Goal: Task Accomplishment & Management: Use online tool/utility

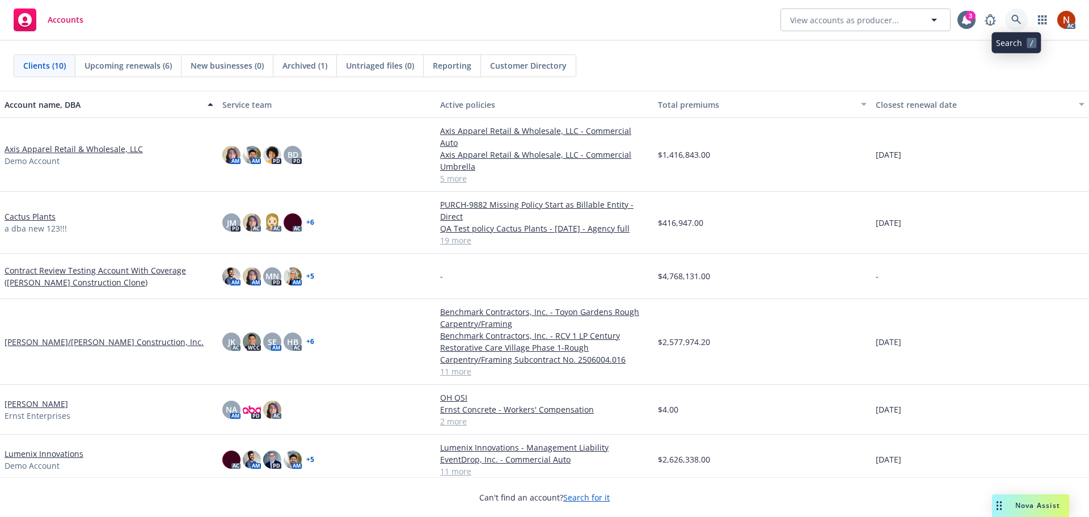
click at [1018, 18] on icon at bounding box center [1017, 20] width 10 height 10
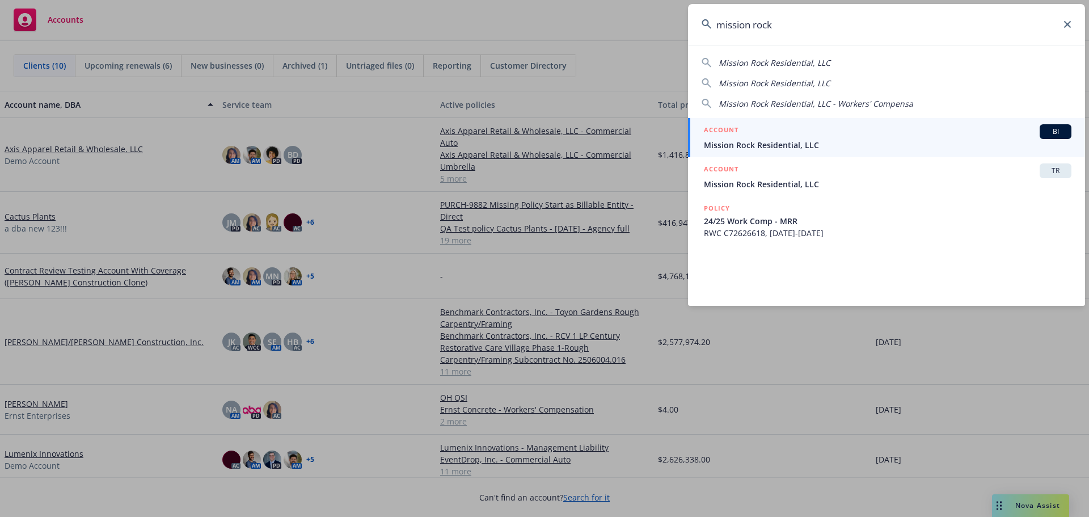
type input "mission rock"
click at [786, 133] on div "ACCOUNT BI" at bounding box center [888, 131] width 368 height 15
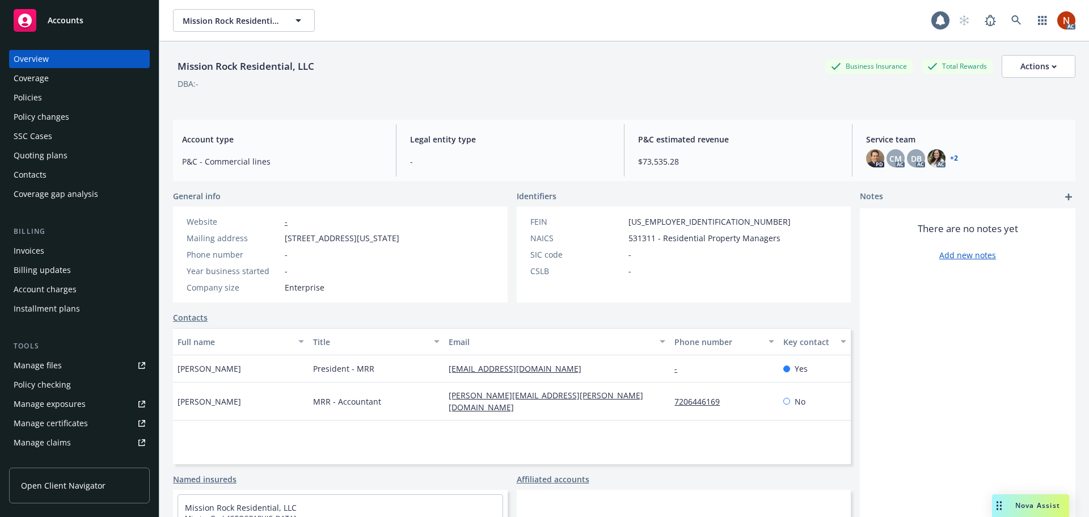
click at [31, 91] on div "Policies" at bounding box center [28, 98] width 28 height 18
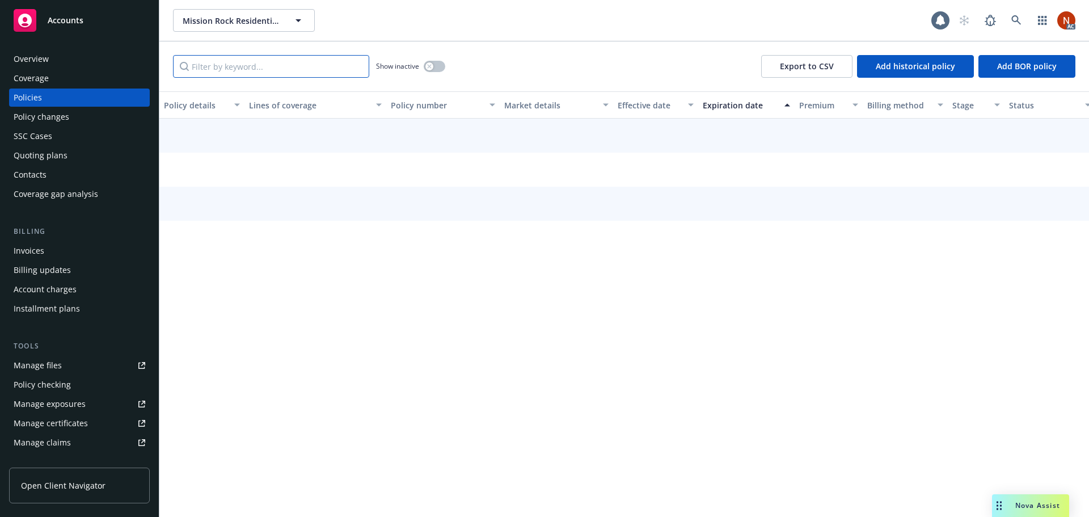
click at [250, 62] on input "Filter by keyword..." at bounding box center [271, 66] width 196 height 23
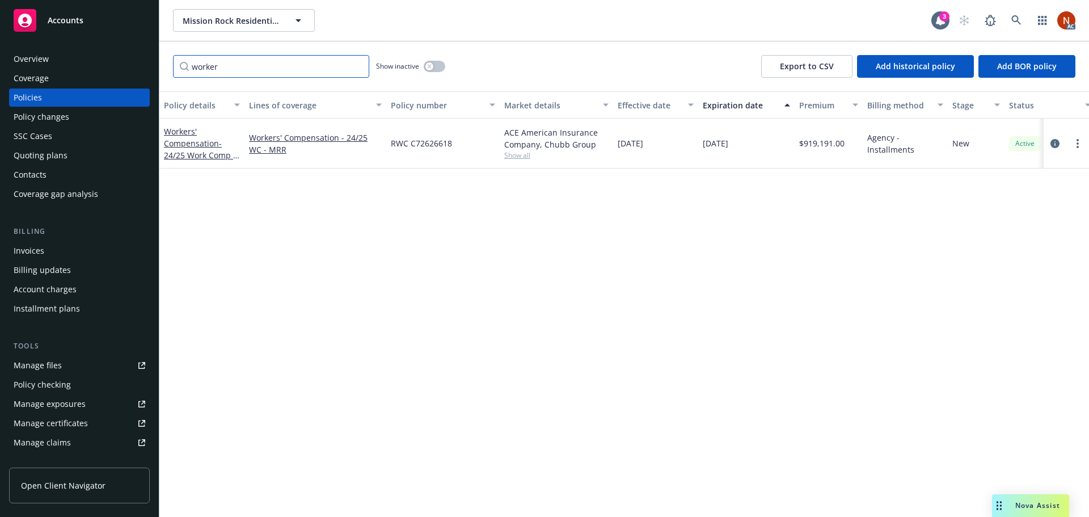
type input "worker"
click at [430, 66] on icon "button" at bounding box center [429, 66] width 4 height 4
drag, startPoint x: 463, startPoint y: 141, endPoint x: 390, endPoint y: 144, distance: 73.2
click at [390, 144] on div "RWC C72626618" at bounding box center [442, 144] width 113 height 50
copy span "RWC C72626618"
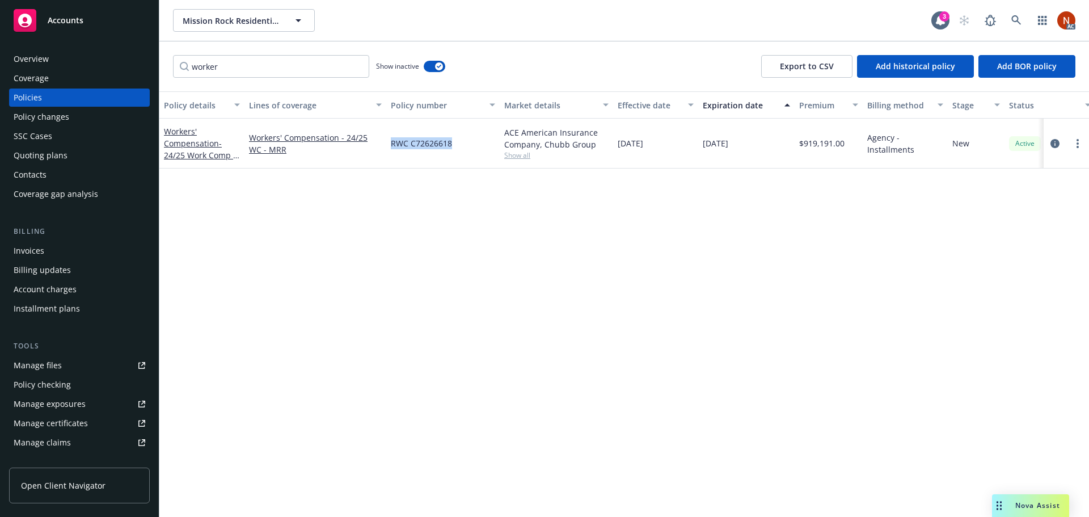
click at [85, 51] on div "Overview" at bounding box center [80, 59] width 132 height 18
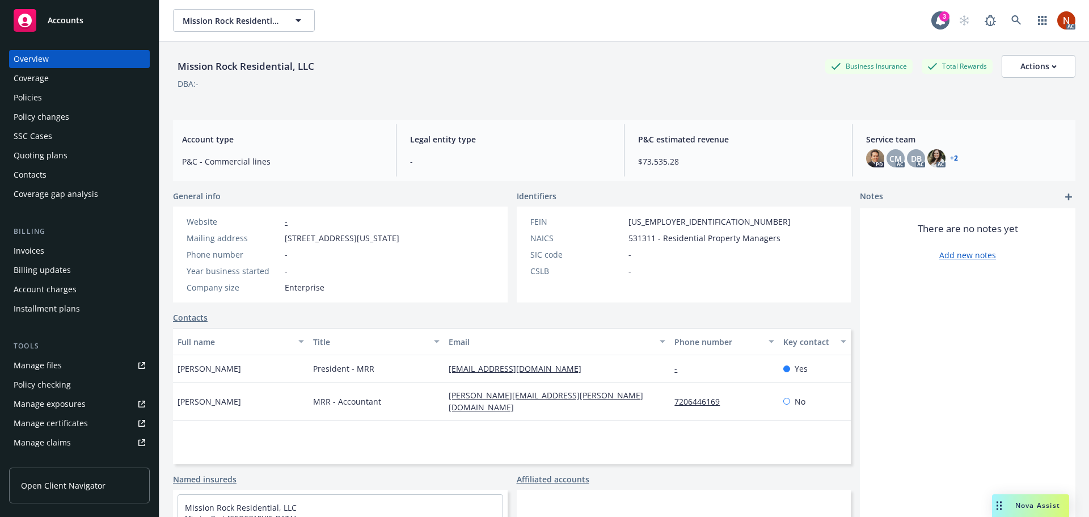
click at [47, 96] on div "Policies" at bounding box center [80, 98] width 132 height 18
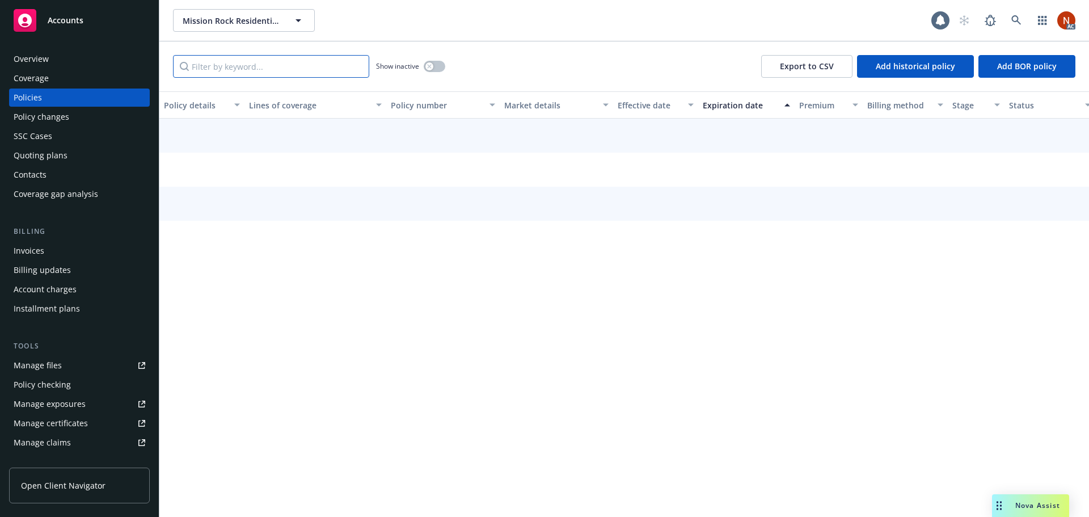
click at [268, 58] on input "Filter by keyword..." at bounding box center [271, 66] width 196 height 23
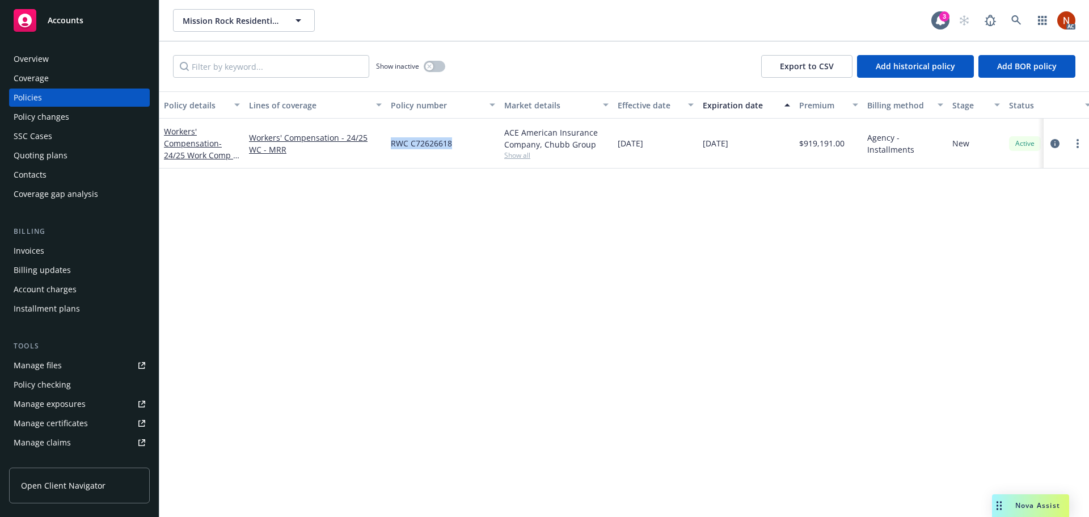
drag, startPoint x: 419, startPoint y: 149, endPoint x: 389, endPoint y: 149, distance: 29.5
click at [389, 149] on div "RWC C72626618" at bounding box center [442, 144] width 113 height 50
copy span "RWC C72626618"
click at [61, 439] on div "Manage claims" at bounding box center [42, 442] width 57 height 18
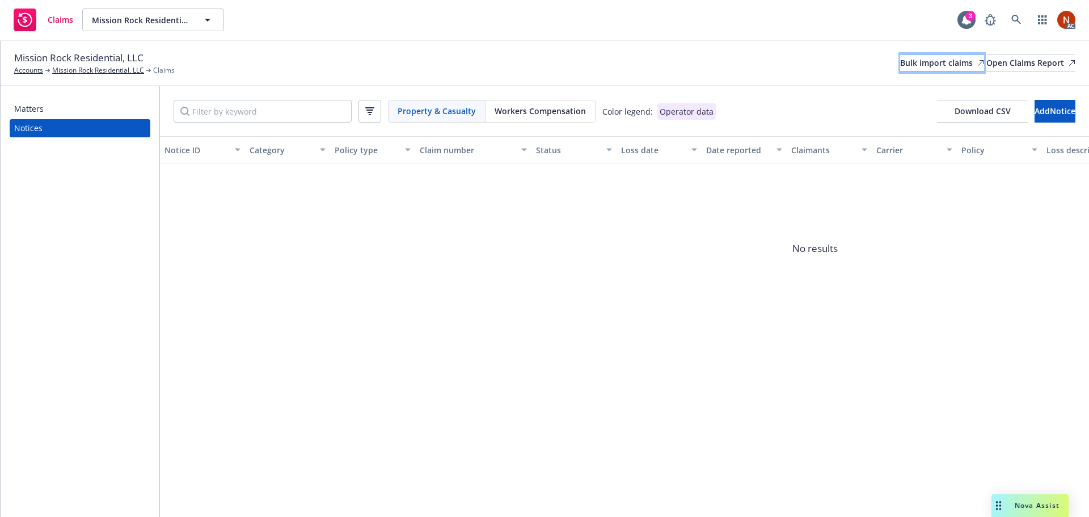
click at [900, 62] on div "Bulk import claims" at bounding box center [942, 62] width 84 height 17
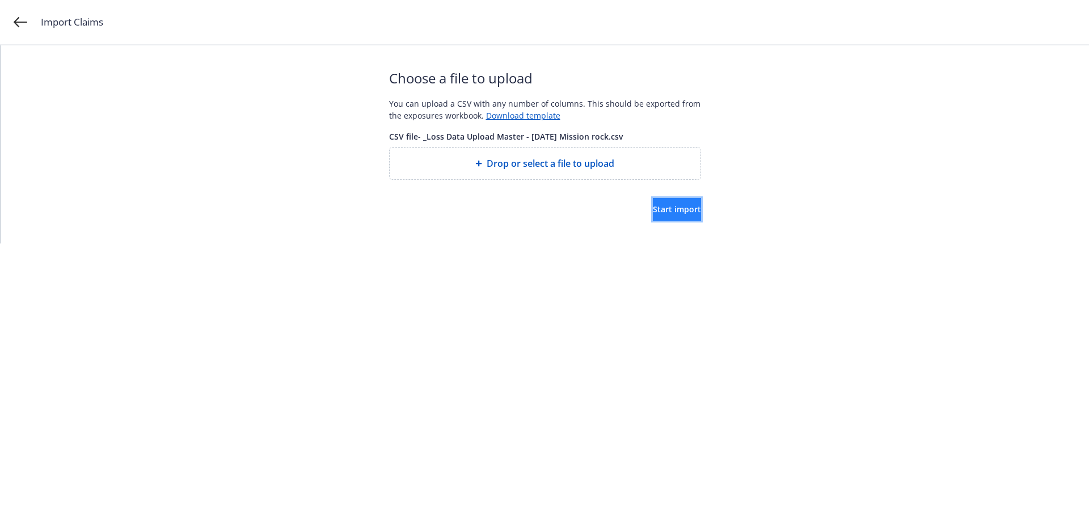
click at [653, 200] on button "Start import" at bounding box center [677, 209] width 48 height 23
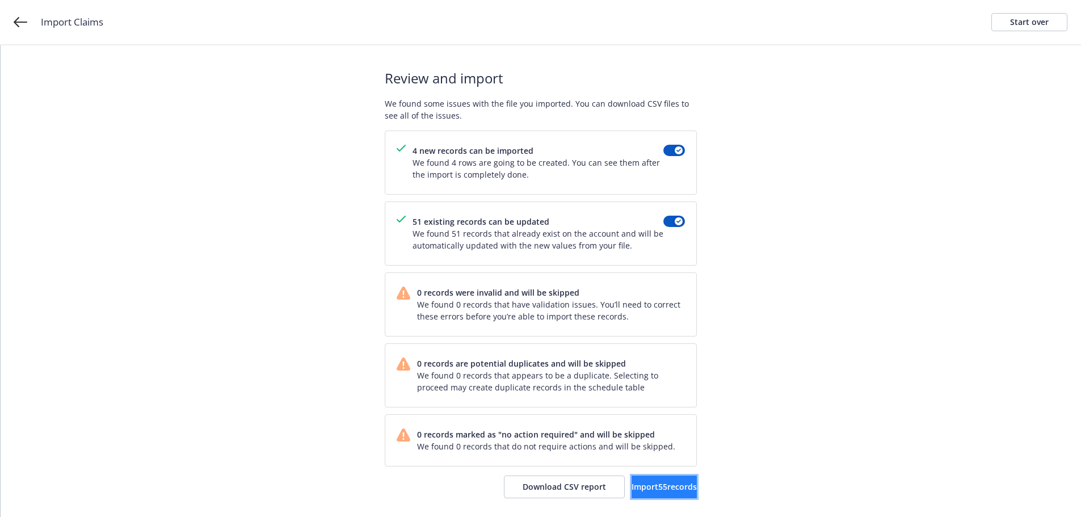
click at [686, 492] on button "Import 55 records" at bounding box center [664, 486] width 65 height 23
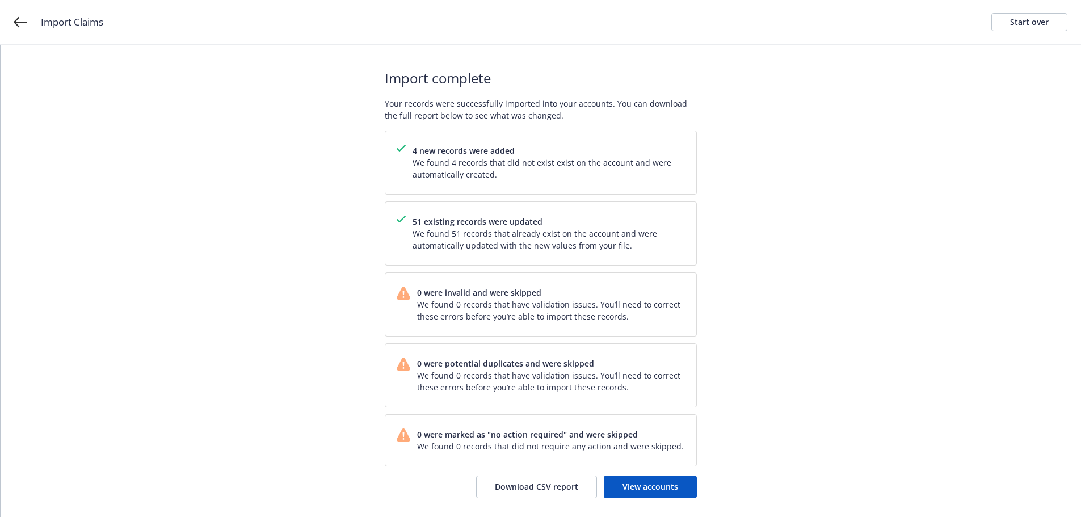
click at [641, 473] on div "Import complete Your records were successfully imported into your accounts. You…" at bounding box center [541, 282] width 312 height 475
click at [653, 482] on span "View accounts" at bounding box center [650, 486] width 56 height 11
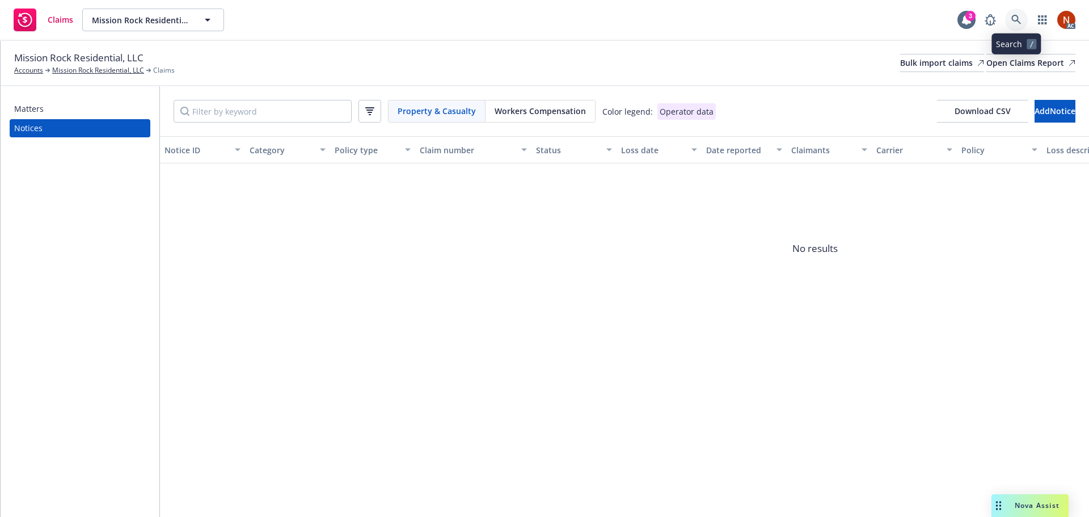
click at [1011, 16] on link at bounding box center [1016, 20] width 23 height 23
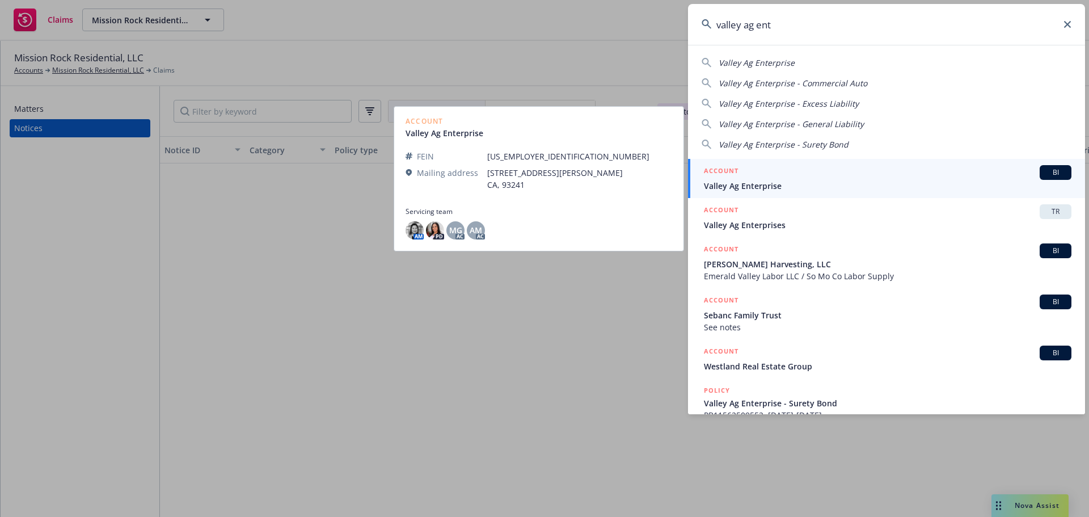
type input "valley ag ent"
click at [823, 179] on div "ACCOUNT BI" at bounding box center [888, 172] width 368 height 15
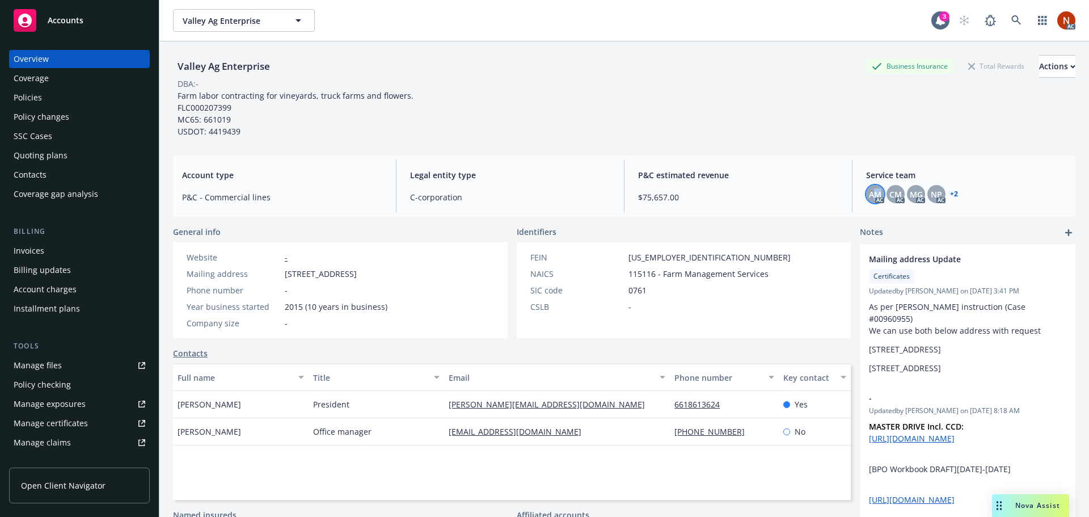
click at [872, 194] on span "AM" at bounding box center [875, 194] width 12 height 12
click at [890, 190] on span "CM" at bounding box center [896, 194] width 12 height 12
click at [907, 193] on div "MG" at bounding box center [916, 194] width 18 height 18
click at [931, 192] on span "NP" at bounding box center [936, 194] width 11 height 12
drag, startPoint x: 278, startPoint y: 65, endPoint x: 177, endPoint y: 62, distance: 101.0
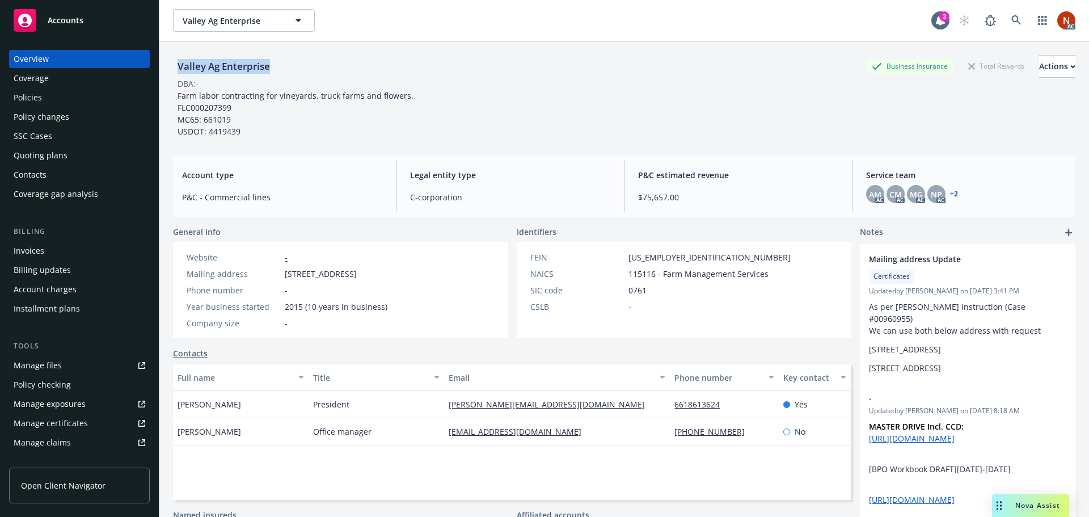
click at [177, 62] on div "Valley Ag Enterprise Business Insurance Total Rewards Actions" at bounding box center [624, 66] width 903 height 23
copy div "Valley Ag Enterprise"
